Goal: Task Accomplishment & Management: Manage account settings

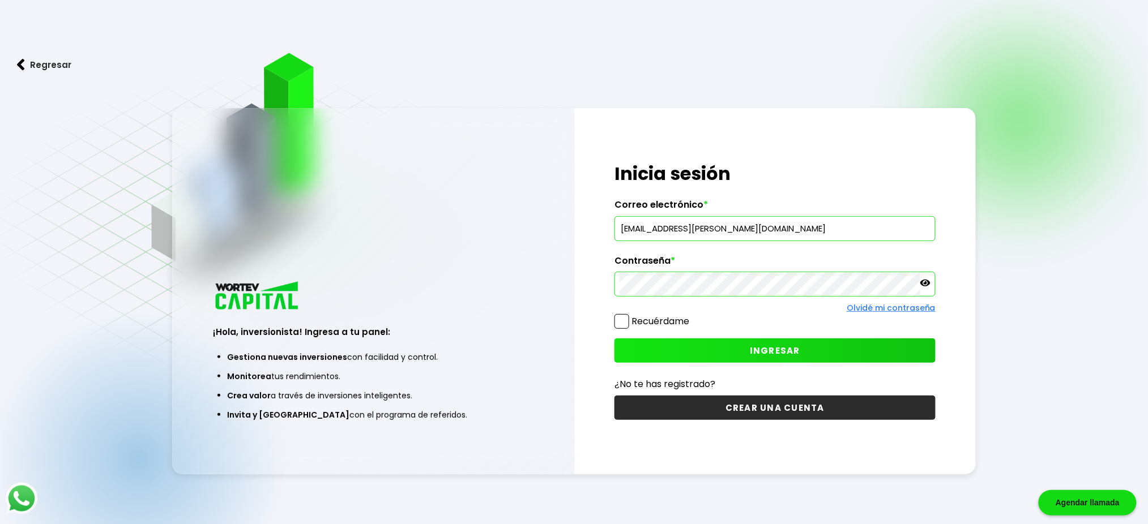
click at [792, 226] on input "[EMAIL_ADDRESS][PERSON_NAME][DOMAIN_NAME]" at bounding box center [774, 229] width 311 height 24
type input "[PERSON_NAME][EMAIL_ADDRESS][PERSON_NAME][DOMAIN_NAME]"
click at [761, 354] on span "INGRESAR" at bounding box center [775, 351] width 50 height 12
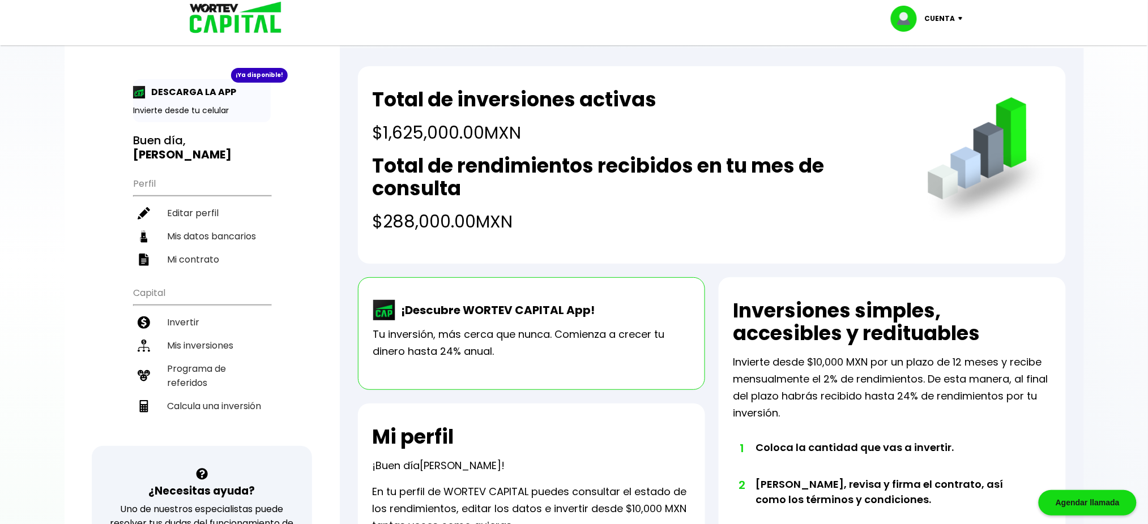
click at [347, 281] on div "Total de inversiones activas $1,625,000.00 MXN Total de rendimientos recibidos …" at bounding box center [712, 499] width 744 height 903
click at [193, 334] on li "Mis inversiones" at bounding box center [202, 345] width 138 height 23
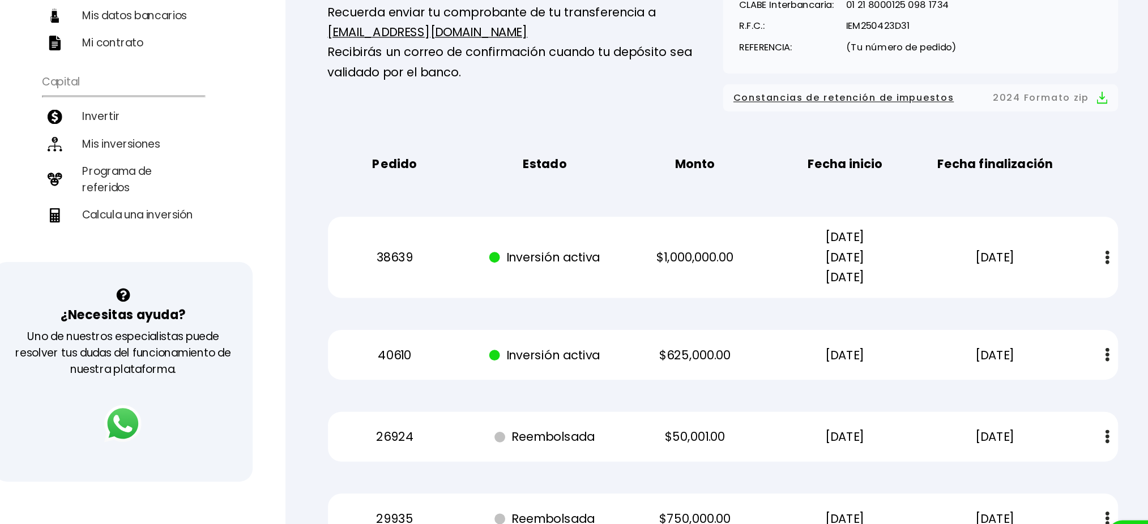
scroll to position [176, 0]
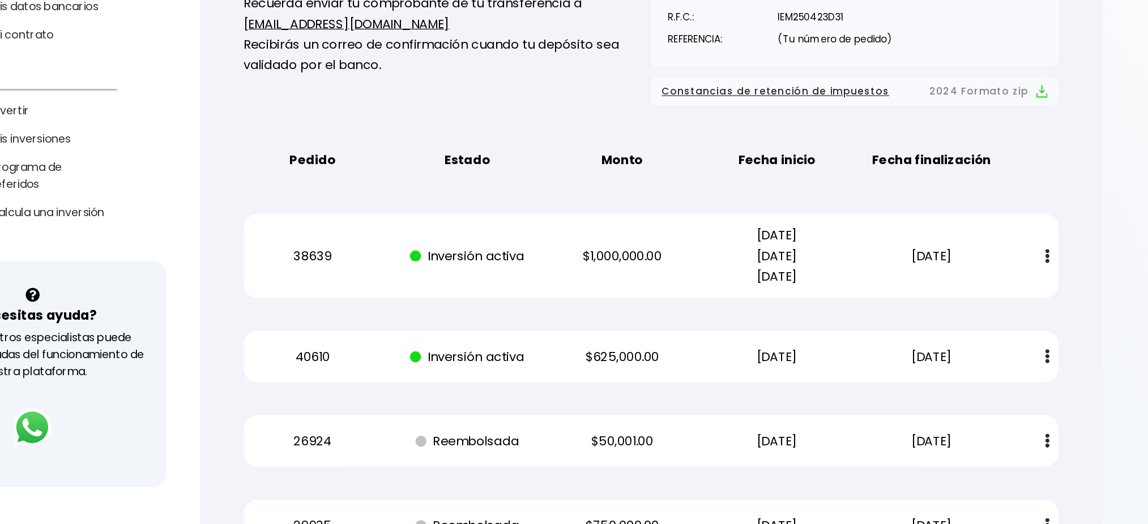
click at [843, 285] on p "[DATE] [DATE] [DATE]" at bounding box center [816, 266] width 108 height 51
click at [790, 248] on p "[DATE] [DATE] [DATE]" at bounding box center [816, 266] width 108 height 51
drag, startPoint x: 789, startPoint y: 248, endPoint x: 852, endPoint y: 285, distance: 73.1
click at [852, 285] on p "[DATE] [DATE] [DATE]" at bounding box center [816, 266] width 108 height 51
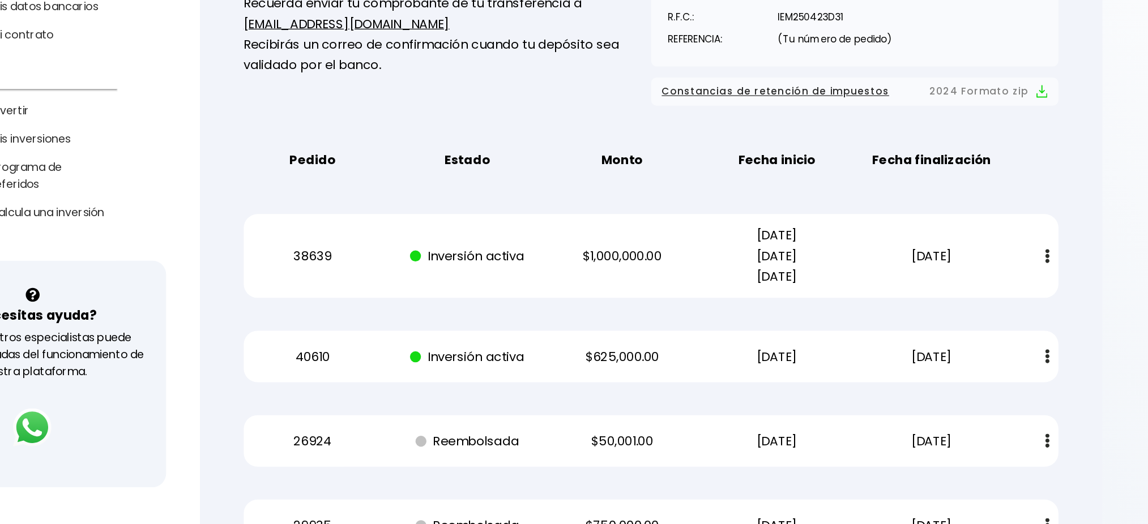
click at [842, 290] on p "[DATE] [DATE] [DATE]" at bounding box center [816, 266] width 108 height 51
click at [844, 298] on div "38639 Inversión activa $1,000,000.00 [DATE] [DATE] [DATE] [DATE] Estado de cuen…" at bounding box center [712, 266] width 672 height 69
click at [716, 160] on div "Mis inversiones Como inversionista activo de WORTEV CAPITAL, apoyas el crecimie…" at bounding box center [712, 333] width 708 height 807
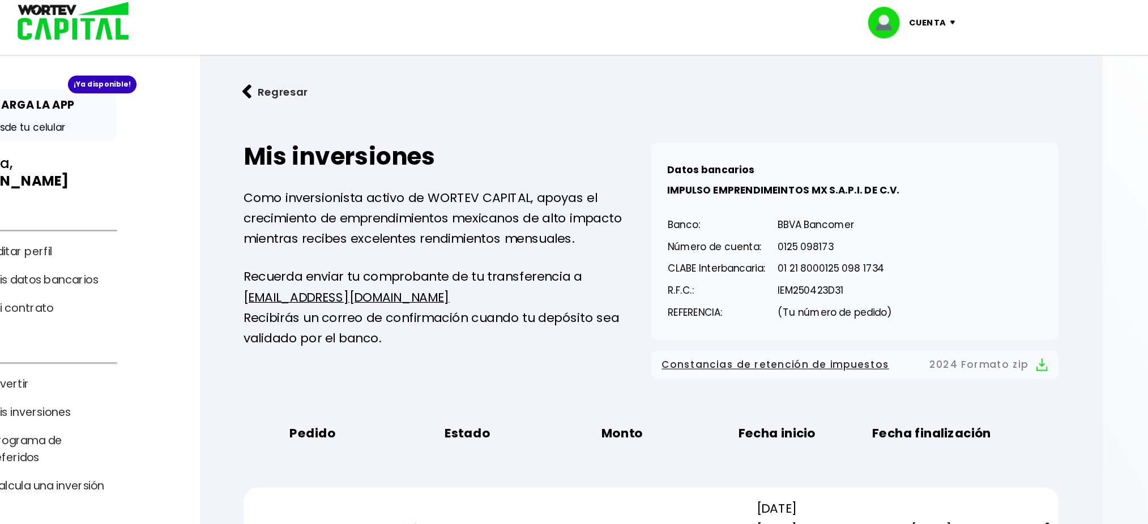
scroll to position [0, 0]
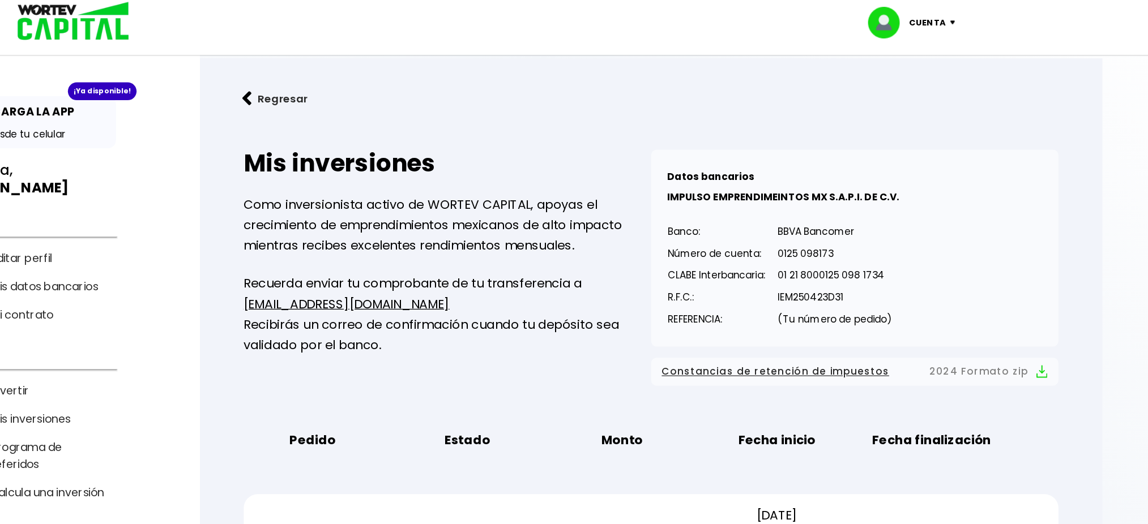
click at [1062, 144] on div "Mis inversiones Como inversionista activo de WORTEV CAPITAL, apoyas el crecimie…" at bounding box center [712, 508] width 708 height 807
click at [957, 17] on img at bounding box center [962, 18] width 15 height 3
click at [936, 77] on li "Cerrar sesión" at bounding box center [928, 75] width 91 height 23
